Goal: Information Seeking & Learning: Learn about a topic

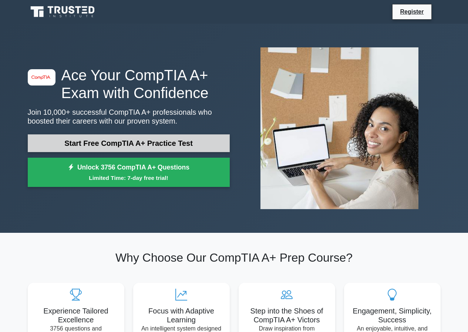
click at [124, 141] on link "Start Free CompTIA A+ Practice Test" at bounding box center [129, 143] width 202 height 18
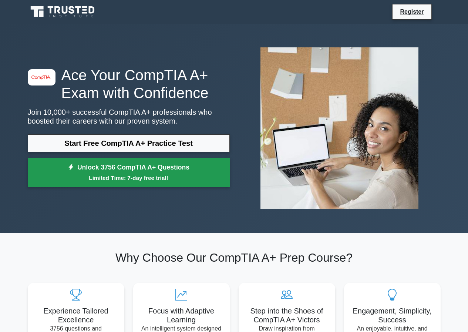
click at [130, 179] on small "Limited Time: 7-day free trial!" at bounding box center [128, 177] width 183 height 9
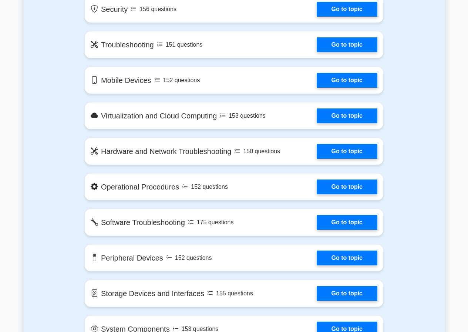
scroll to position [555, 0]
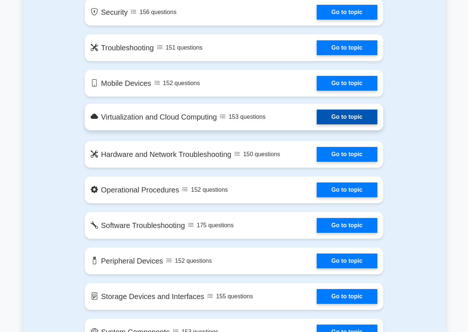
click at [348, 121] on link "Go to topic" at bounding box center [347, 116] width 61 height 15
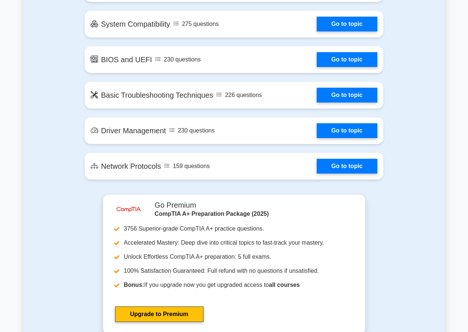
scroll to position [1184, 0]
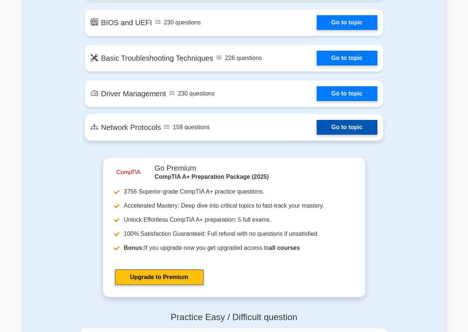
click at [351, 130] on link "Go to topic" at bounding box center [347, 127] width 61 height 15
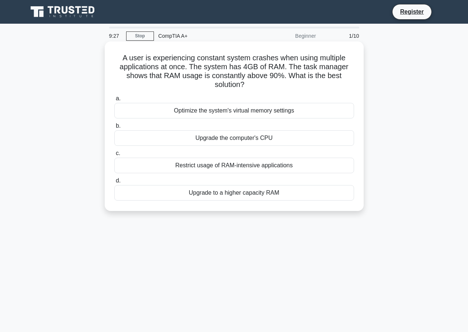
click at [218, 142] on div "Upgrade the computer's CPU" at bounding box center [234, 138] width 240 height 16
click at [114, 128] on input "b. Upgrade the computer's CPU" at bounding box center [114, 126] width 0 height 5
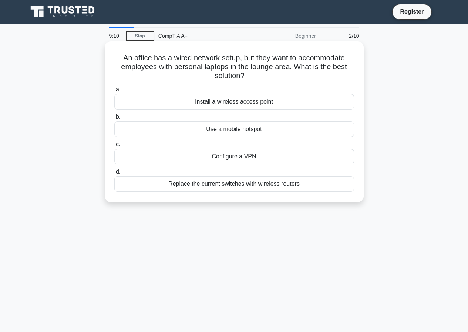
click at [230, 106] on div "Install a wireless access point" at bounding box center [234, 102] width 240 height 16
click at [114, 92] on input "a. Install a wireless access point" at bounding box center [114, 89] width 0 height 5
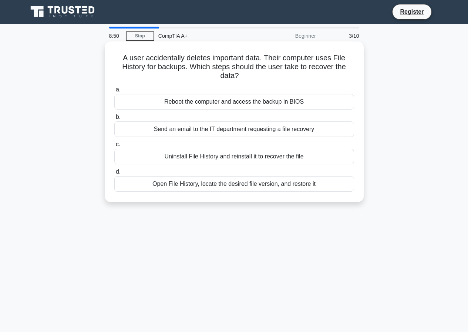
click at [200, 185] on div "Open File History, locate the desired file version, and restore it" at bounding box center [234, 184] width 240 height 16
click at [114, 174] on input "d. Open File History, locate the desired file version, and restore it" at bounding box center [114, 171] width 0 height 5
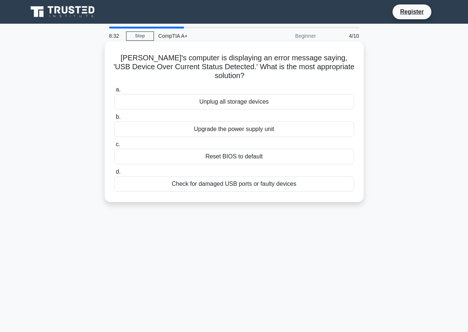
click at [256, 176] on div "Check for damaged USB ports or faulty devices" at bounding box center [234, 184] width 240 height 16
click at [114, 174] on input "d. Check for damaged USB ports or faulty devices" at bounding box center [114, 171] width 0 height 5
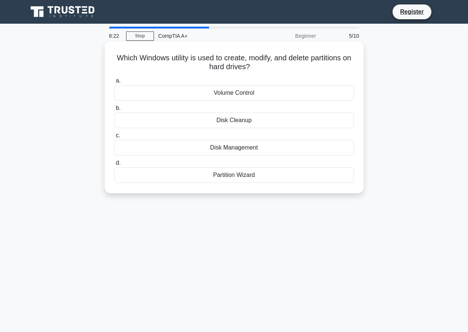
click at [230, 147] on div "Disk Management" at bounding box center [234, 148] width 240 height 16
click at [114, 138] on input "c. Disk Management" at bounding box center [114, 135] width 0 height 5
click at [236, 144] on div "PS/2 port" at bounding box center [234, 148] width 240 height 16
click at [114, 138] on input "c. PS/2 port" at bounding box center [114, 135] width 0 height 5
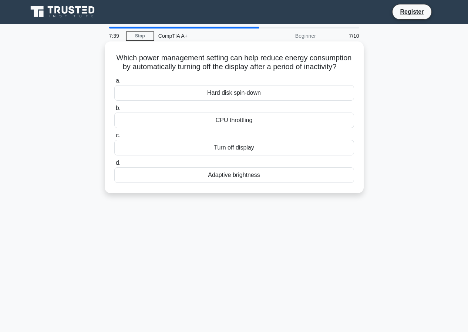
click at [233, 183] on div "Adaptive brightness" at bounding box center [234, 175] width 240 height 16
click at [114, 165] on input "d. Adaptive brightness" at bounding box center [114, 163] width 0 height 5
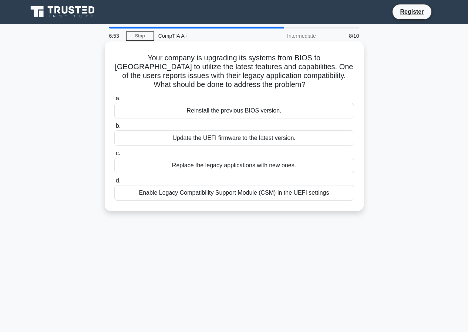
click at [207, 198] on div "Enable Legacy Compatibility Support Module (CSM) in the UEFI settings" at bounding box center [234, 193] width 240 height 16
click at [114, 183] on input "d. Enable Legacy Compatibility Support Module (CSM) in the UEFI settings" at bounding box center [114, 180] width 0 height 5
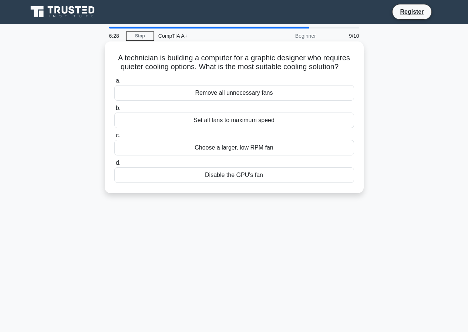
click at [242, 152] on div "Choose a larger, low RPM fan" at bounding box center [234, 148] width 240 height 16
click at [114, 138] on input "c. Choose a larger, low RPM fan" at bounding box center [114, 135] width 0 height 5
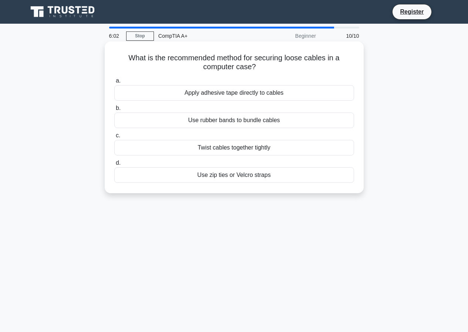
click at [241, 178] on div "Use zip ties or Velcro straps" at bounding box center [234, 175] width 240 height 16
click at [114, 165] on input "d. Use zip ties or Velcro straps" at bounding box center [114, 163] width 0 height 5
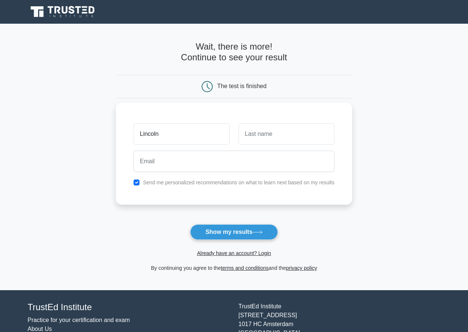
type input "Lincoln"
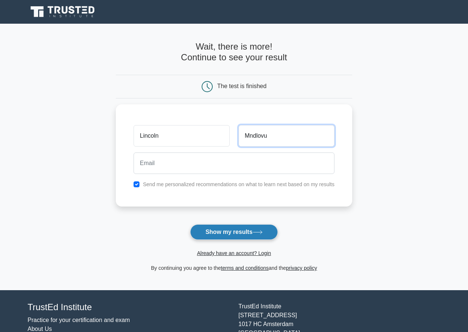
type input "Mndlovu"
click at [243, 226] on button "Show my results" at bounding box center [233, 232] width 87 height 16
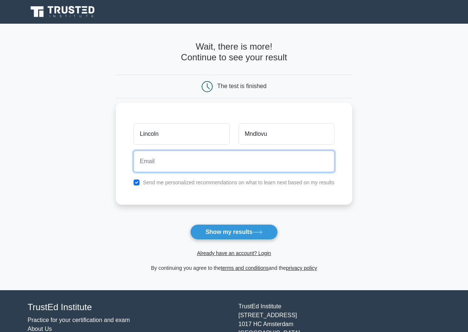
click at [185, 158] on input "email" at bounding box center [234, 161] width 201 height 21
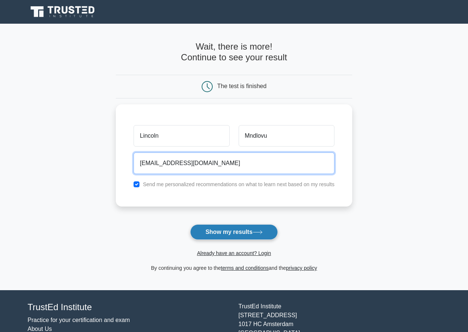
type input "mndlovulincoln34@gmail.com"
click at [238, 233] on button "Show my results" at bounding box center [233, 232] width 87 height 16
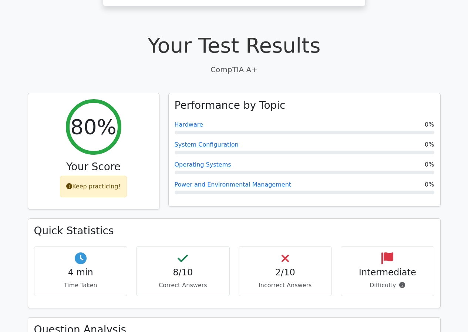
scroll to position [111, 0]
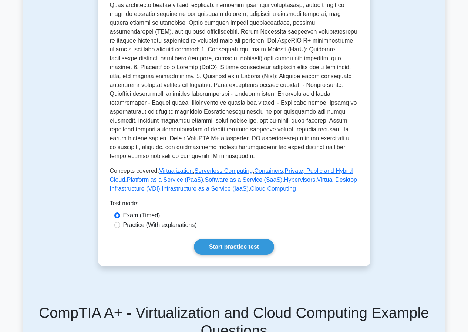
scroll to position [259, 0]
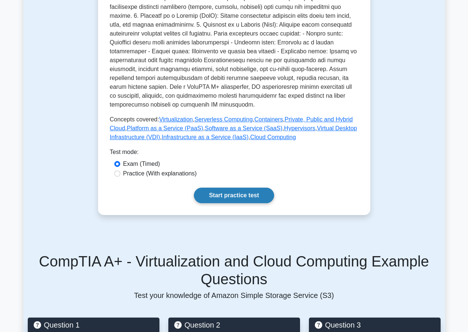
click at [246, 188] on link "Start practice test" at bounding box center [234, 196] width 80 height 16
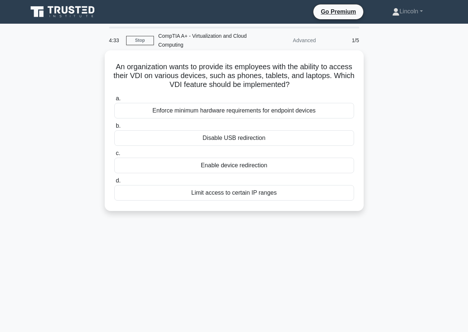
click at [259, 196] on div "Limit access to certain IP ranges" at bounding box center [234, 193] width 240 height 16
click at [114, 183] on input "d. Limit access to certain IP ranges" at bounding box center [114, 180] width 0 height 5
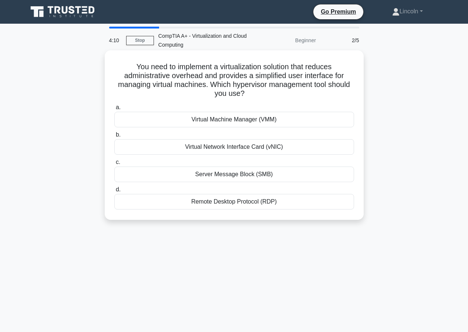
click at [246, 121] on div "Virtual Machine Manager (VMM)" at bounding box center [234, 120] width 240 height 16
click at [114, 110] on input "a. Virtual Machine Manager (VMM)" at bounding box center [114, 107] width 0 height 5
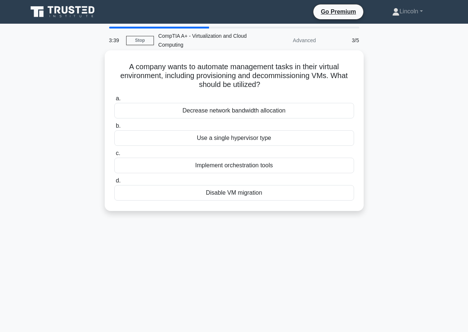
click at [250, 165] on div "Implement orchestration tools" at bounding box center [234, 166] width 240 height 16
click at [114, 156] on input "c. Implement orchestration tools" at bounding box center [114, 153] width 0 height 5
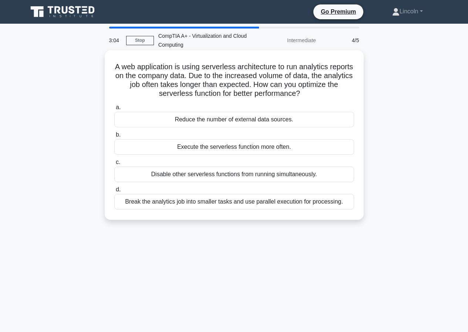
click at [304, 206] on div "Break the analytics job into smaller tasks and use parallel execution for proce…" at bounding box center [234, 202] width 240 height 16
click at [114, 192] on input "d. Break the analytics job into smaller tasks and use parallel execution for pr…" at bounding box center [114, 189] width 0 height 5
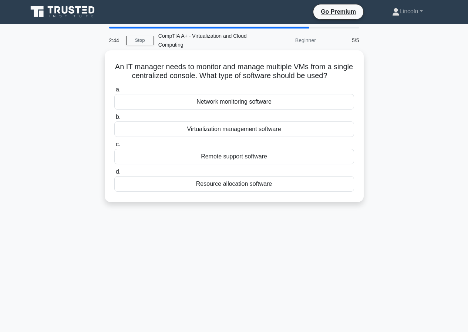
click at [262, 128] on div "Virtualization management software" at bounding box center [234, 129] width 240 height 16
click at [114, 119] on input "b. Virtualization management software" at bounding box center [114, 117] width 0 height 5
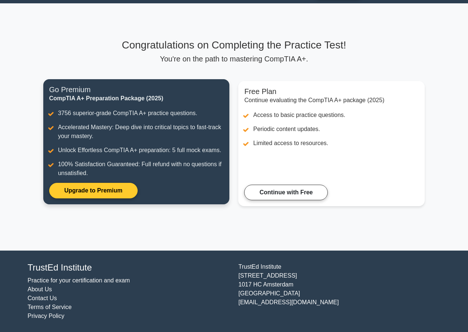
scroll to position [21, 0]
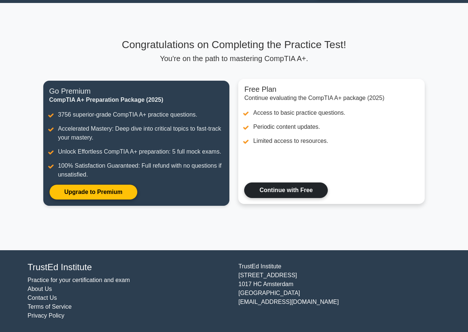
click at [306, 192] on link "Continue with Free" at bounding box center [286, 190] width 84 height 16
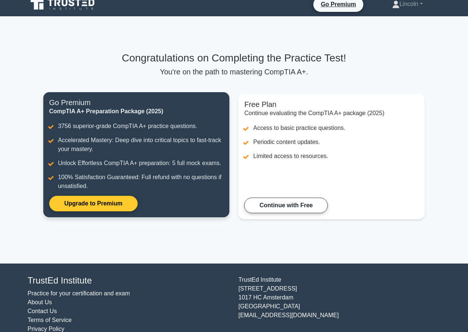
scroll to position [0, 0]
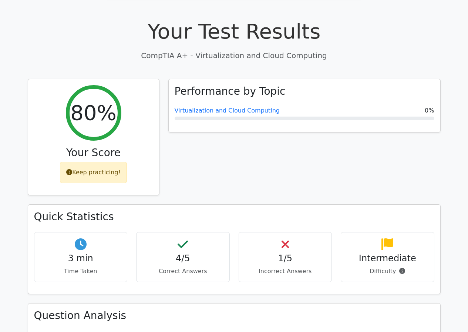
scroll to position [185, 0]
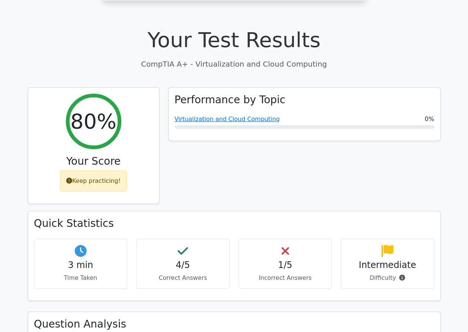
click at [286, 260] on h4 "1/5" at bounding box center [285, 265] width 81 height 11
click at [282, 273] on p "Incorrect Answers" at bounding box center [285, 277] width 81 height 9
drag, startPoint x: 281, startPoint y: 247, endPoint x: 283, endPoint y: 241, distance: 6.6
click at [281, 260] on h4 "1/5" at bounding box center [285, 265] width 81 height 11
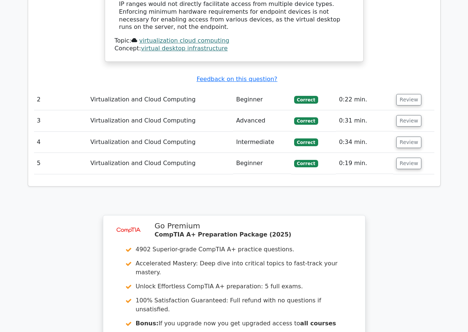
scroll to position [777, 0]
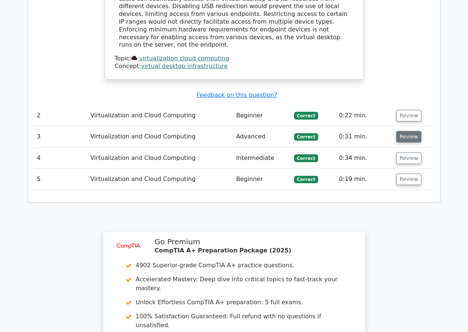
click at [405, 131] on button "Review" at bounding box center [408, 136] width 25 height 11
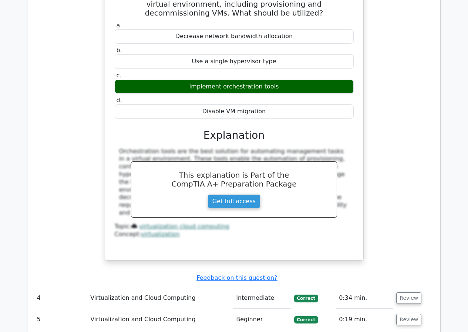
scroll to position [888, 0]
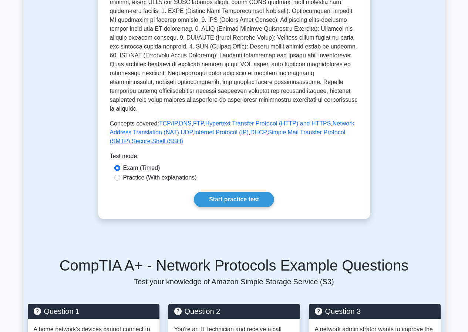
scroll to position [259, 0]
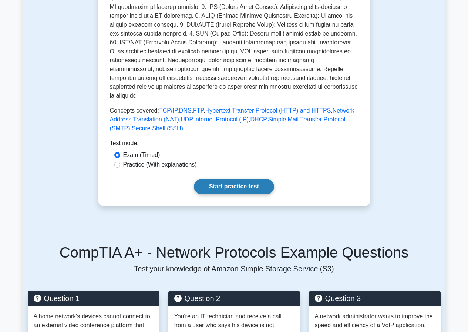
click at [246, 179] on link "Start practice test" at bounding box center [234, 187] width 80 height 16
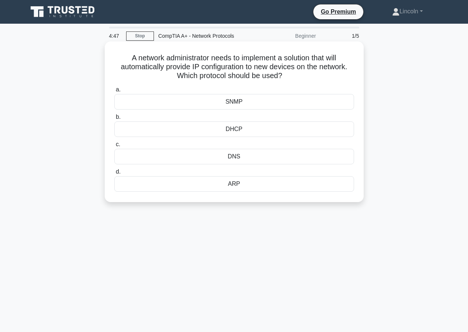
click at [238, 131] on div "DHCP" at bounding box center [234, 129] width 240 height 16
click at [114, 119] on input "b. DHCP" at bounding box center [114, 117] width 0 height 5
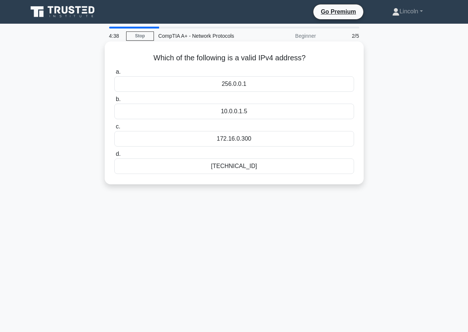
click at [234, 169] on div "[TECHNICAL_ID]" at bounding box center [234, 166] width 240 height 16
click at [114, 156] on input "d. 192.168.0.1" at bounding box center [114, 154] width 0 height 5
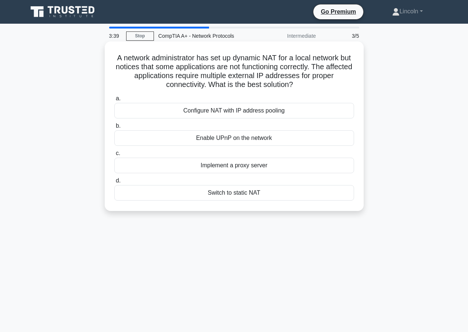
click at [243, 111] on div "Configure NAT with IP address pooling" at bounding box center [234, 111] width 240 height 16
click at [114, 101] on input "a. Configure NAT with IP address pooling" at bounding box center [114, 98] width 0 height 5
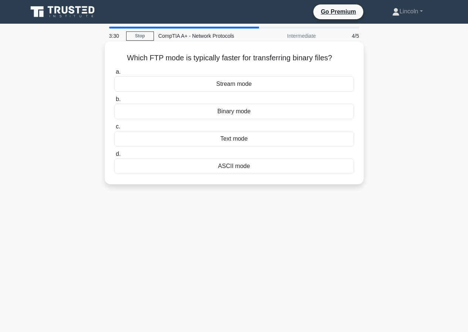
click at [223, 113] on div "Binary mode" at bounding box center [234, 112] width 240 height 16
click at [114, 102] on input "b. Binary mode" at bounding box center [114, 99] width 0 height 5
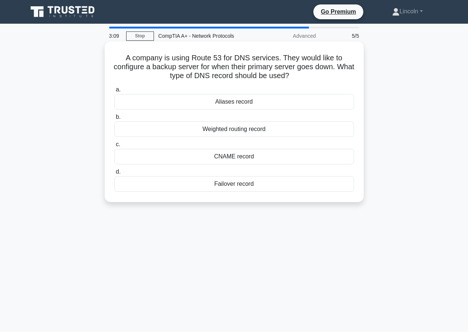
click at [236, 99] on div "Aliases record" at bounding box center [234, 102] width 240 height 16
click at [114, 92] on input "a. Aliases record" at bounding box center [114, 89] width 0 height 5
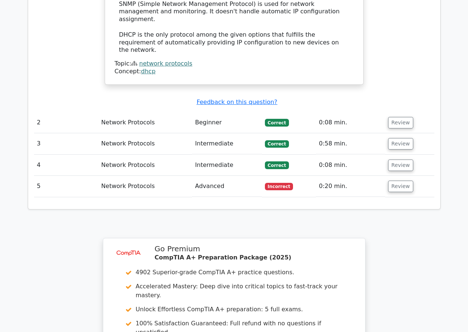
scroll to position [851, 0]
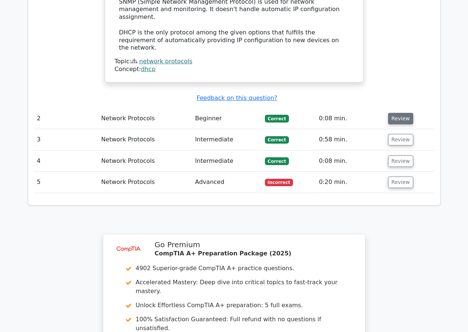
click at [404, 113] on button "Review" at bounding box center [400, 118] width 25 height 11
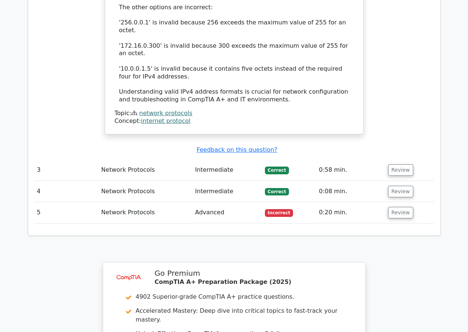
scroll to position [1184, 0]
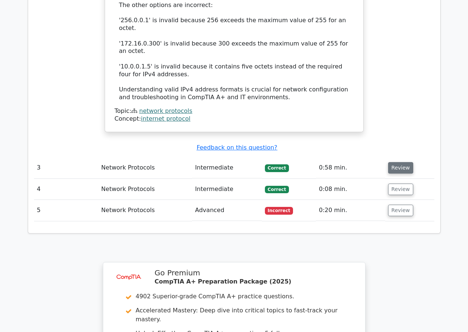
click at [400, 162] on button "Review" at bounding box center [400, 167] width 25 height 11
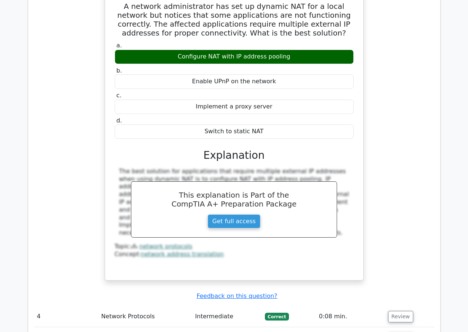
scroll to position [1406, 0]
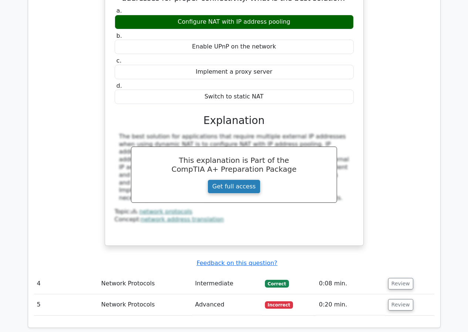
click at [248, 179] on link "Get full access" at bounding box center [234, 186] width 53 height 14
